Goal: Transaction & Acquisition: Purchase product/service

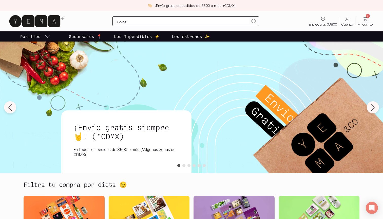
type input "yogurt"
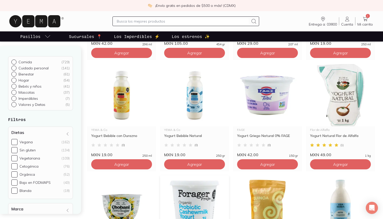
scroll to position [141, 0]
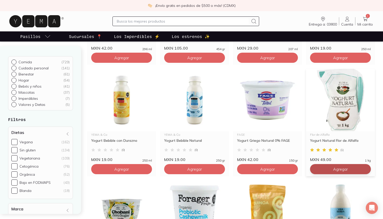
click at [129, 60] on span "Agregar" at bounding box center [121, 57] width 15 height 5
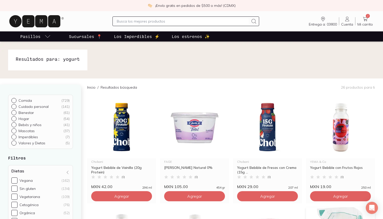
scroll to position [0, 0]
click at [204, 21] on input "text" at bounding box center [183, 21] width 132 height 6
type input "tofu"
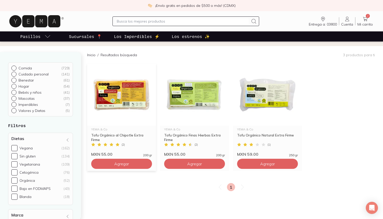
scroll to position [36, 0]
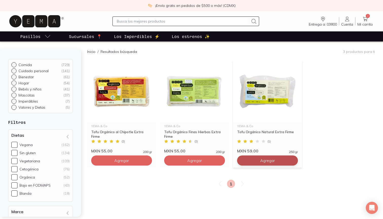
click at [152, 161] on button "Agregar" at bounding box center [121, 161] width 61 height 10
click at [291, 160] on icon at bounding box center [293, 161] width 4 height 4
type input "3"
click at [190, 23] on input "text" at bounding box center [183, 21] width 132 height 6
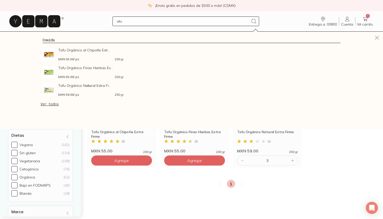
type input "atun"
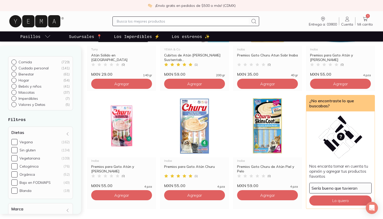
scroll to position [447, 0]
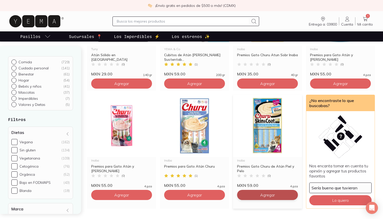
click at [291, 194] on icon at bounding box center [293, 195] width 4 height 4
type input "3"
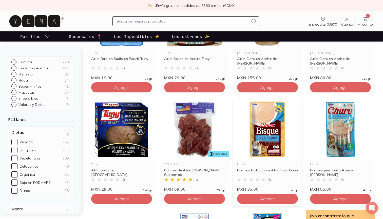
scroll to position [332, 0]
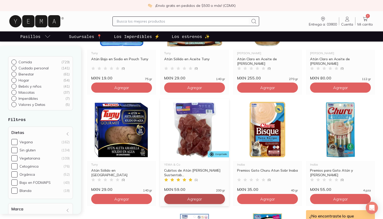
click at [218, 200] on icon at bounding box center [220, 199] width 4 height 4
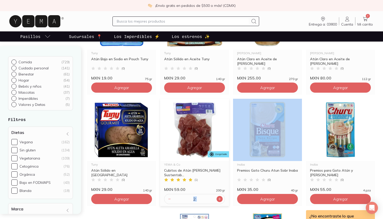
click at [218, 200] on icon at bounding box center [220, 199] width 4 height 4
type input "3"
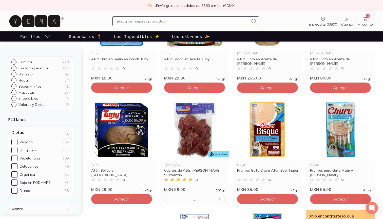
click at [216, 24] on input "text" at bounding box center [183, 21] width 132 height 6
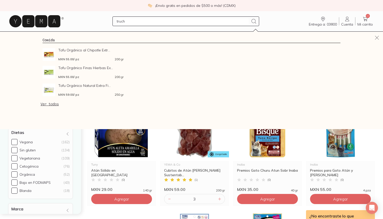
type input "trucha"
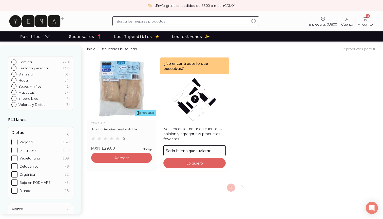
scroll to position [41, 0]
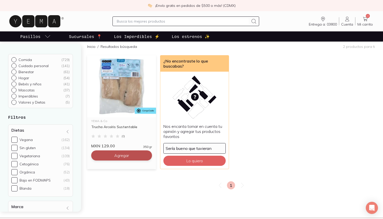
click at [132, 157] on button "Agregar" at bounding box center [121, 156] width 61 height 10
click at [131, 20] on input "text" at bounding box center [183, 21] width 132 height 6
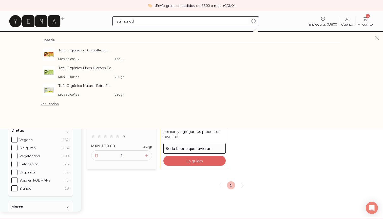
type input "salmonada"
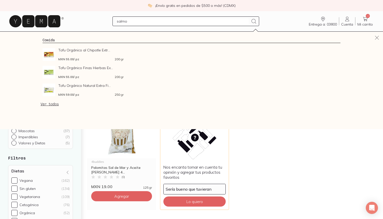
type input "salmon"
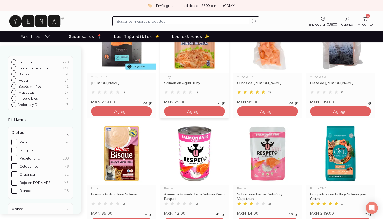
scroll to position [14, 0]
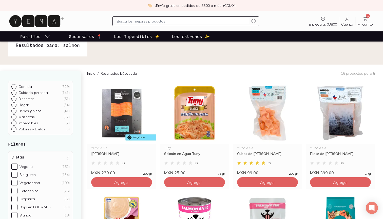
click at [167, 22] on input "text" at bounding box center [183, 21] width 132 height 6
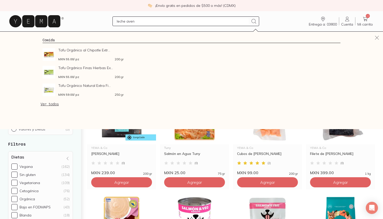
type input "leche avena"
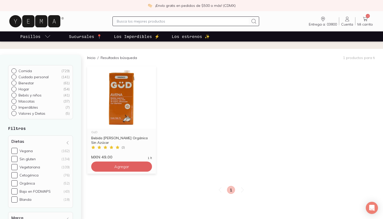
scroll to position [29, 0]
click at [128, 165] on span "Agregar" at bounding box center [121, 166] width 15 height 5
click at [148, 168] on icon at bounding box center [147, 167] width 4 height 4
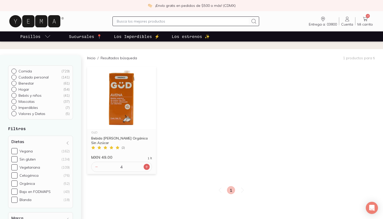
click at [148, 168] on icon at bounding box center [147, 167] width 4 height 4
type input "5"
click at [205, 20] on input "text" at bounding box center [183, 21] width 132 height 6
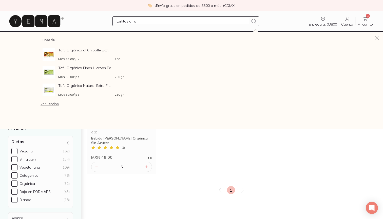
type input "tortitas arroz"
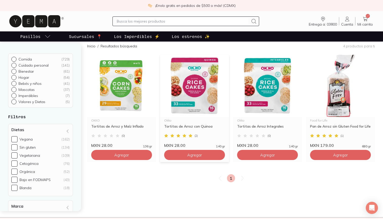
scroll to position [45, 0]
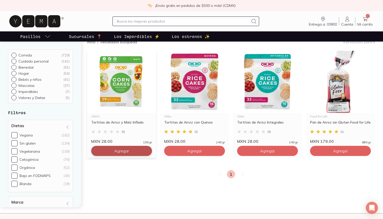
click at [138, 154] on button "Agregar" at bounding box center [121, 151] width 61 height 10
click at [148, 153] on icon at bounding box center [147, 151] width 4 height 4
type input "2"
click at [171, 22] on input "text" at bounding box center [183, 21] width 132 height 6
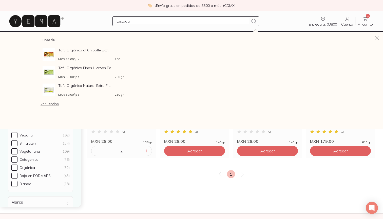
type input "tostadas"
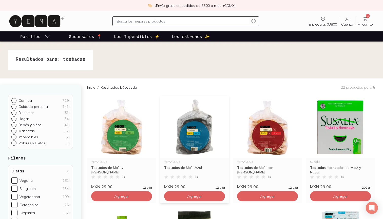
scroll to position [53, 0]
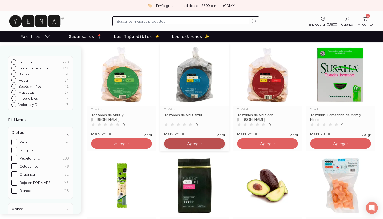
click at [152, 146] on button "Agregar" at bounding box center [121, 144] width 61 height 10
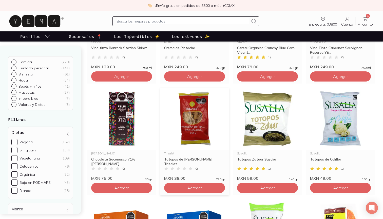
scroll to position [344, 0]
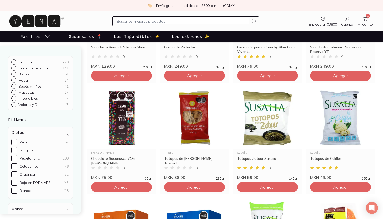
click at [191, 19] on input "text" at bounding box center [183, 21] width 132 height 6
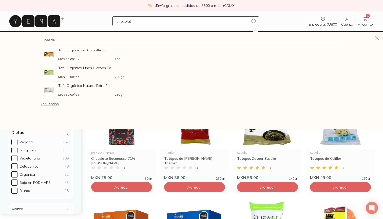
type input "chocolate"
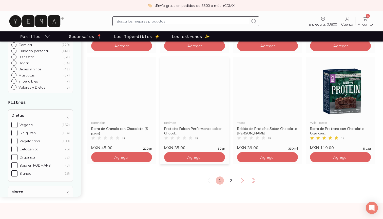
scroll to position [822, 0]
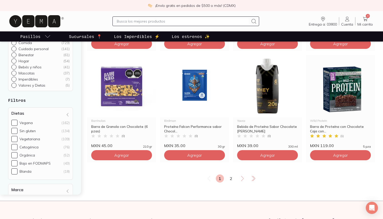
click at [181, 20] on input "text" at bounding box center [183, 21] width 132 height 6
click at [178, 23] on input "text" at bounding box center [183, 21] width 132 height 6
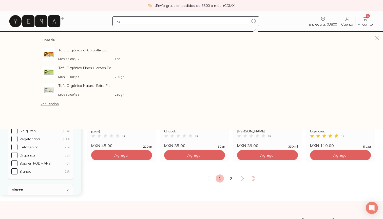
type input "kefir"
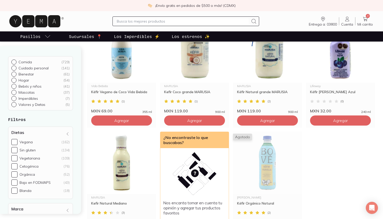
scroll to position [82, 0]
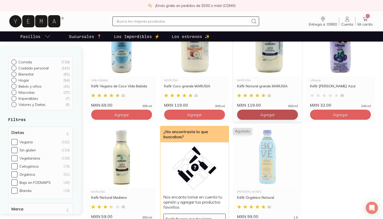
click at [129, 113] on span "Agregar" at bounding box center [121, 114] width 15 height 5
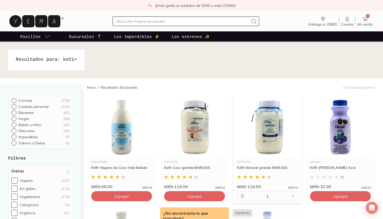
scroll to position [0, 0]
click at [236, 19] on input "text" at bounding box center [183, 21] width 132 height 6
click at [235, 21] on input "text" at bounding box center [183, 21] width 132 height 6
click at [365, 17] on icon at bounding box center [365, 19] width 6 height 6
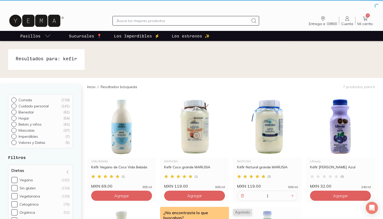
click at [130, 23] on input "text" at bounding box center [183, 21] width 132 height 6
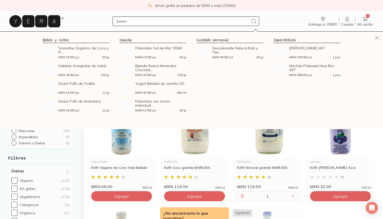
type input "[PERSON_NAME]"
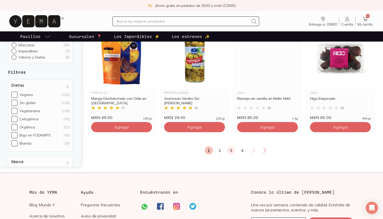
scroll to position [851, 0]
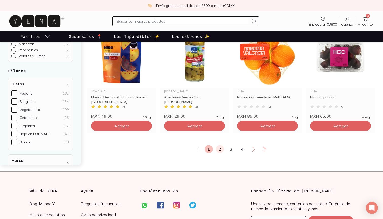
click at [222, 149] on link "2" at bounding box center [220, 149] width 8 height 8
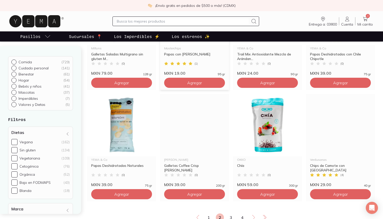
scroll to position [820, 0]
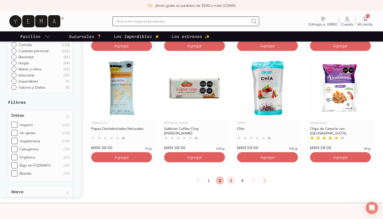
click at [231, 180] on link "3" at bounding box center [231, 181] width 8 height 8
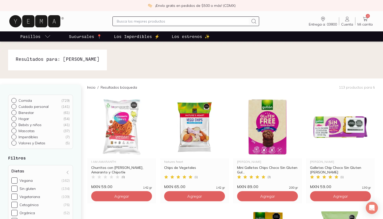
click at [160, 19] on input "text" at bounding box center [183, 21] width 132 height 6
click at [158, 21] on input "text" at bounding box center [183, 21] width 132 height 6
click at [145, 39] on p "Los Imperdibles ⚡️" at bounding box center [137, 36] width 46 height 6
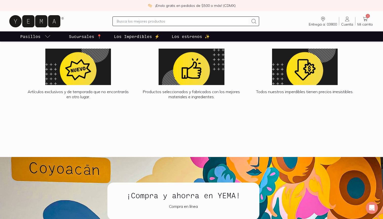
scroll to position [586, 0]
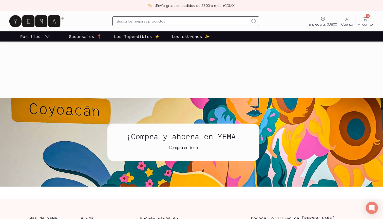
click at [183, 34] on p "Los estrenos ✨" at bounding box center [191, 36] width 38 height 6
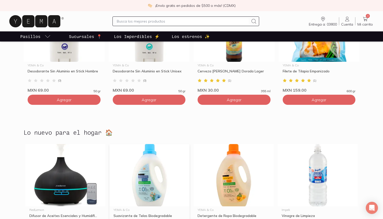
scroll to position [691, 0]
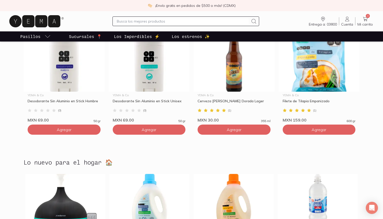
click at [193, 21] on input "text" at bounding box center [183, 21] width 132 height 6
type input "cerveza"
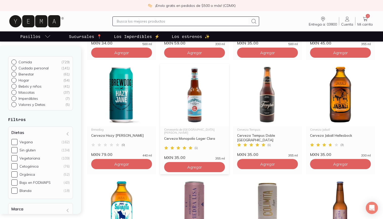
scroll to position [255, 0]
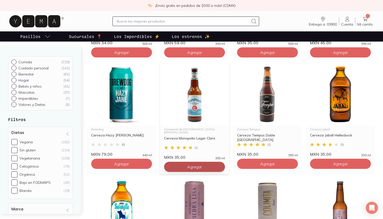
click at [221, 166] on icon at bounding box center [219, 167] width 3 height 3
type input "2"
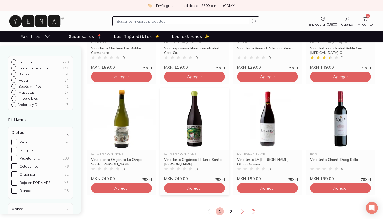
scroll to position [794, 0]
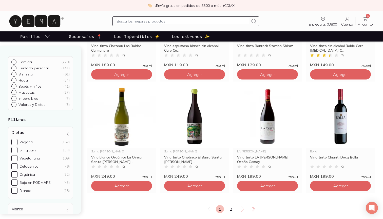
click at [195, 15] on div "Entrega a: 03800 03800 Buscar Buscar Cuenta Cuenta 23 Mi carrito Carrito" at bounding box center [191, 21] width 367 height 16
click at [195, 18] on div at bounding box center [186, 21] width 147 height 10
click at [195, 22] on input "text" at bounding box center [183, 21] width 132 height 6
type input "vino"
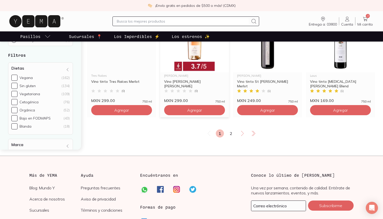
scroll to position [877, 0]
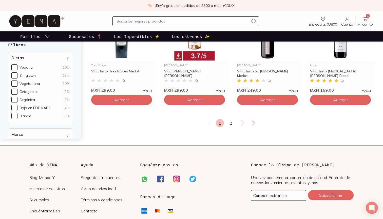
click at [365, 18] on icon at bounding box center [365, 19] width 6 height 6
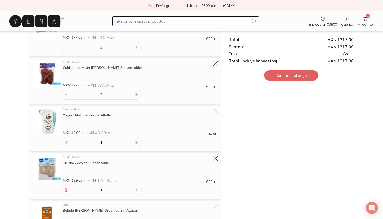
scroll to position [372, 0]
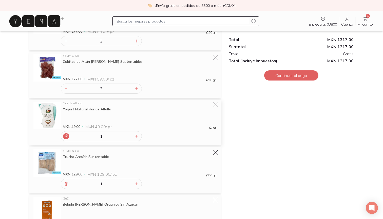
click at [68, 137] on div at bounding box center [66, 136] width 6 height 6
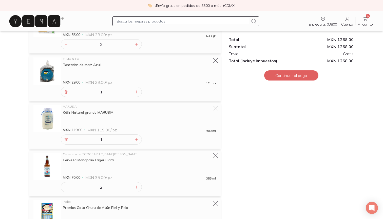
scroll to position [131, 0]
click at [218, 154] on icon at bounding box center [215, 155] width 7 height 7
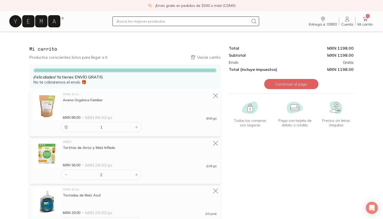
scroll to position [0, 0]
click at [290, 85] on button "Continuar al pago" at bounding box center [291, 84] width 54 height 10
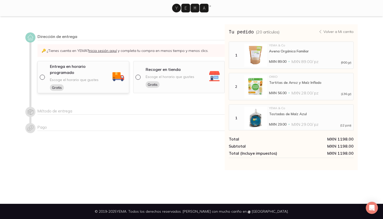
click at [43, 75] on input "radio" at bounding box center [42, 77] width 4 height 4
radio input "true"
select select "204"
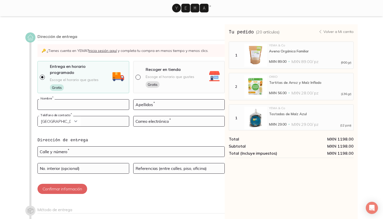
click at [73, 100] on input at bounding box center [83, 105] width 91 height 10
type input "[PERSON_NAME]"
click at [93, 116] on input "tel" at bounding box center [83, 121] width 91 height 10
type input "5591976212"
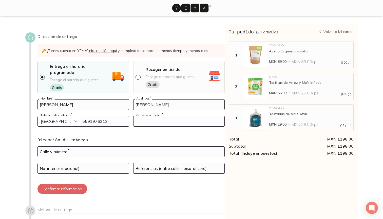
click at [162, 116] on input at bounding box center [179, 121] width 91 height 10
type input "[DOMAIN_NAME][EMAIL_ADDRESS][PERSON_NAME][DOMAIN_NAME]"
click at [86, 147] on input "text" at bounding box center [131, 152] width 187 height 10
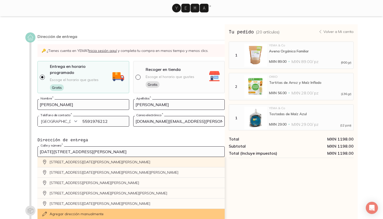
click at [94, 157] on div "[STREET_ADDRESS][DATE][PERSON_NAME][PERSON_NAME]" at bounding box center [131, 162] width 187 height 10
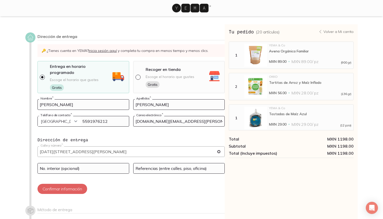
type input "Av. [DATE][STREET_ADDRESS][PERSON_NAME][DATE][PERSON_NAME][PERSON_NAME]"
click at [79, 164] on input at bounding box center [83, 168] width 91 height 10
type input "1"
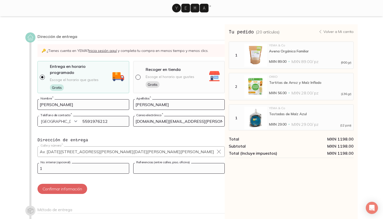
click at [162, 163] on input at bounding box center [179, 168] width 91 height 10
type input "entre [GEOGRAPHIC_DATA], [GEOGRAPHIC_DATA]"
click at [85, 184] on button "Confirmar información" at bounding box center [63, 189] width 50 height 10
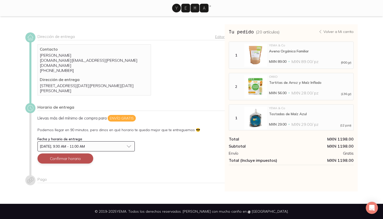
click at [84, 155] on button "Confirmar horario" at bounding box center [66, 159] width 56 height 10
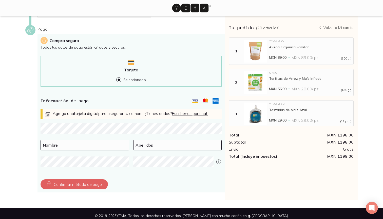
scroll to position [122, 0]
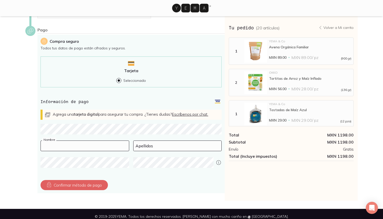
click at [98, 141] on input at bounding box center [85, 146] width 88 height 10
type input "[PERSON_NAME]"
type input "E"
type input "[PERSON_NAME]"
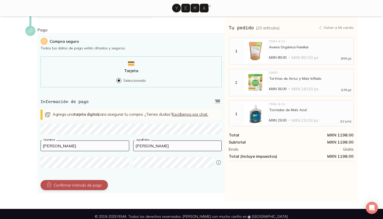
click at [104, 183] on button "Confirmar método de pago" at bounding box center [74, 185] width 67 height 10
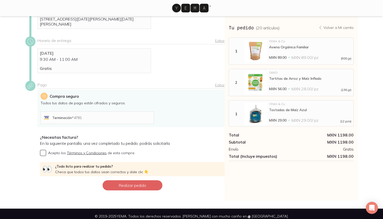
scroll to position [66, 0]
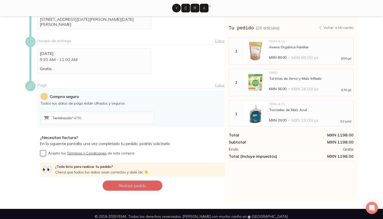
click at [44, 150] on input "Acepto los Términos y Condiciones de esta compra" at bounding box center [43, 153] width 6 height 6
checkbox input "true"
click at [134, 181] on button "Realizar pedido" at bounding box center [133, 186] width 60 height 10
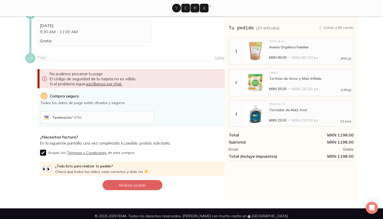
scroll to position [94, 0]
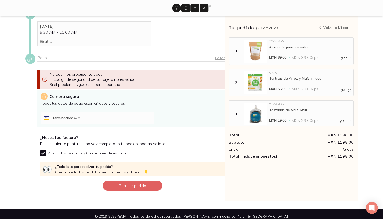
click at [43, 74] on icon at bounding box center [45, 79] width 6 height 15
click at [45, 74] on icon at bounding box center [45, 79] width 6 height 15
click at [80, 116] on div "Terminación * 4781" at bounding box center [97, 118] width 109 height 8
click at [132, 182] on button "Realizar pedido" at bounding box center [133, 186] width 60 height 10
click at [220, 56] on link "Editar" at bounding box center [220, 58] width 10 height 5
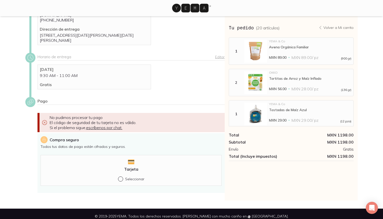
scroll to position [50, 0]
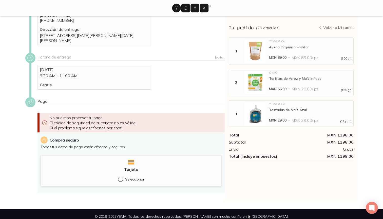
click at [123, 177] on div at bounding box center [121, 179] width 7 height 5
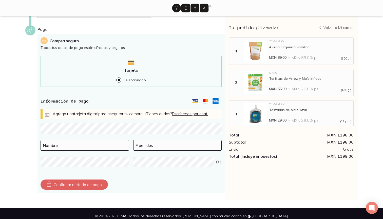
scroll to position [122, 0]
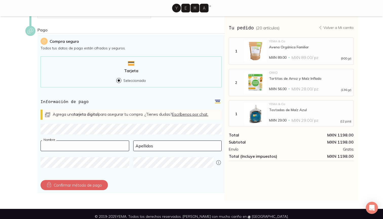
click at [110, 142] on input at bounding box center [85, 146] width 88 height 10
type input "[PERSON_NAME]"
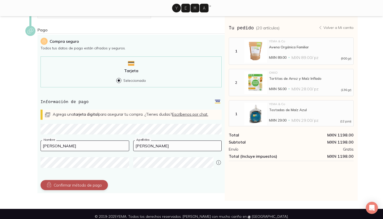
click at [100, 180] on button "Confirmar método de pago" at bounding box center [74, 185] width 67 height 10
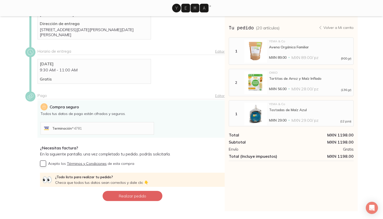
click at [42, 161] on input "Acepto los Términos y Condiciones de esta compra" at bounding box center [43, 164] width 6 height 6
checkbox input "true"
click at [114, 191] on button "Realizar pedido" at bounding box center [133, 196] width 60 height 10
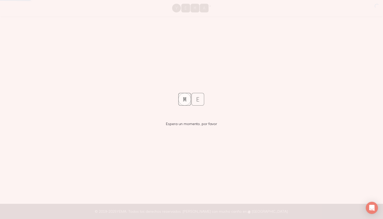
scroll to position [0, 0]
